Goal: Check status: Check status

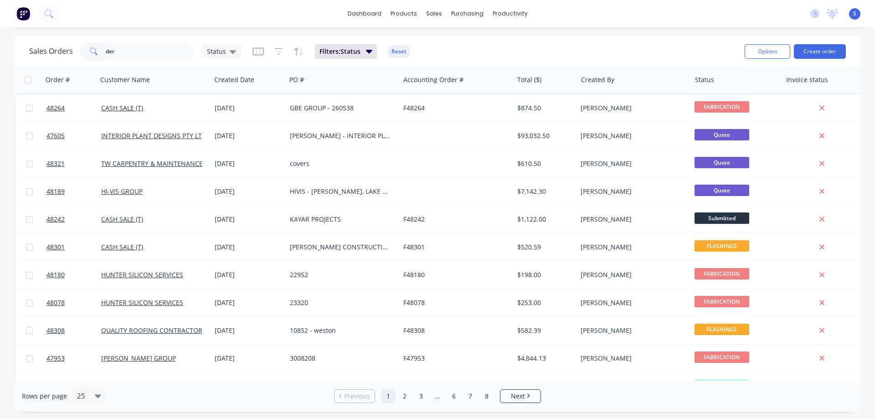
drag, startPoint x: 90, startPoint y: 60, endPoint x: 5, endPoint y: 66, distance: 84.9
click at [26, 64] on div "Sales Orders der Status Filters: Status Reset Options Create order" at bounding box center [438, 51] width 846 height 30
drag, startPoint x: 121, startPoint y: 54, endPoint x: 9, endPoint y: 71, distance: 113.7
click at [51, 68] on div "Sales Orders der Status Filters: Status Reset Options Create order Order # Cust…" at bounding box center [438, 223] width 846 height 375
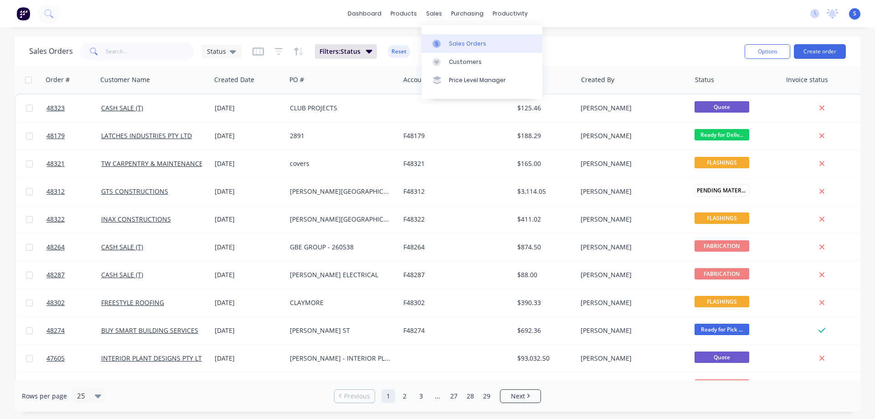
click at [461, 41] on div "Sales Orders" at bounding box center [467, 44] width 37 height 8
click at [134, 56] on input "text" at bounding box center [150, 51] width 89 height 18
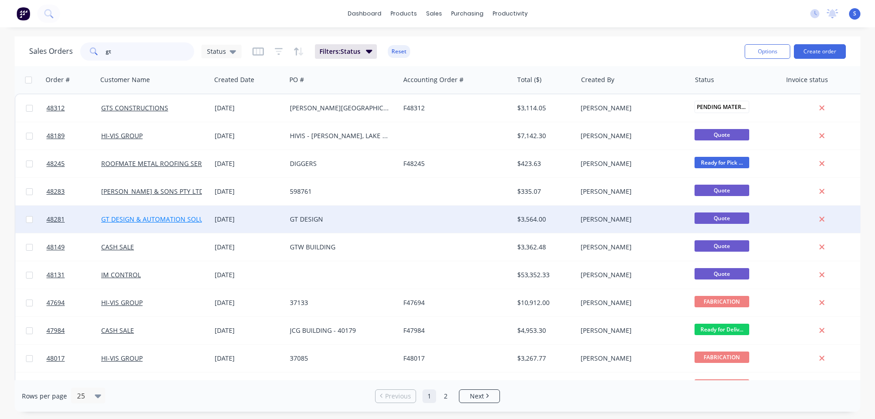
type input "gt"
click at [143, 222] on link "GT DESIGN & AUTOMATION SOLUTIONS" at bounding box center [162, 219] width 122 height 9
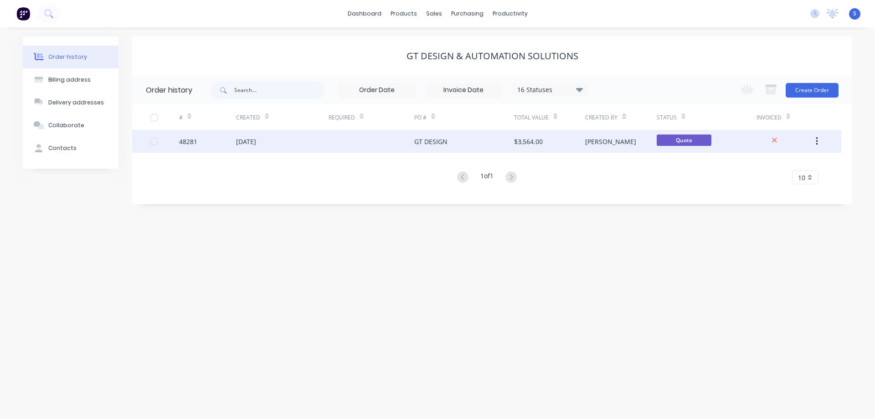
click at [367, 142] on div at bounding box center [371, 141] width 86 height 23
